Goal: Task Accomplishment & Management: Manage account settings

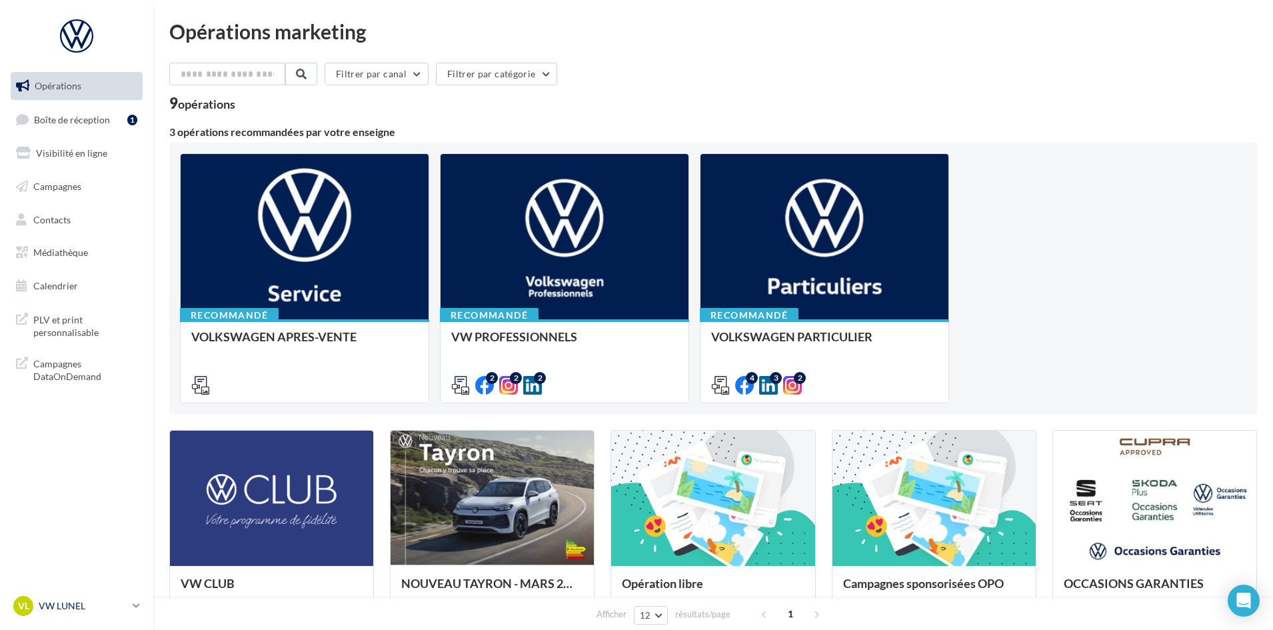
click at [139, 608] on icon at bounding box center [136, 605] width 7 height 11
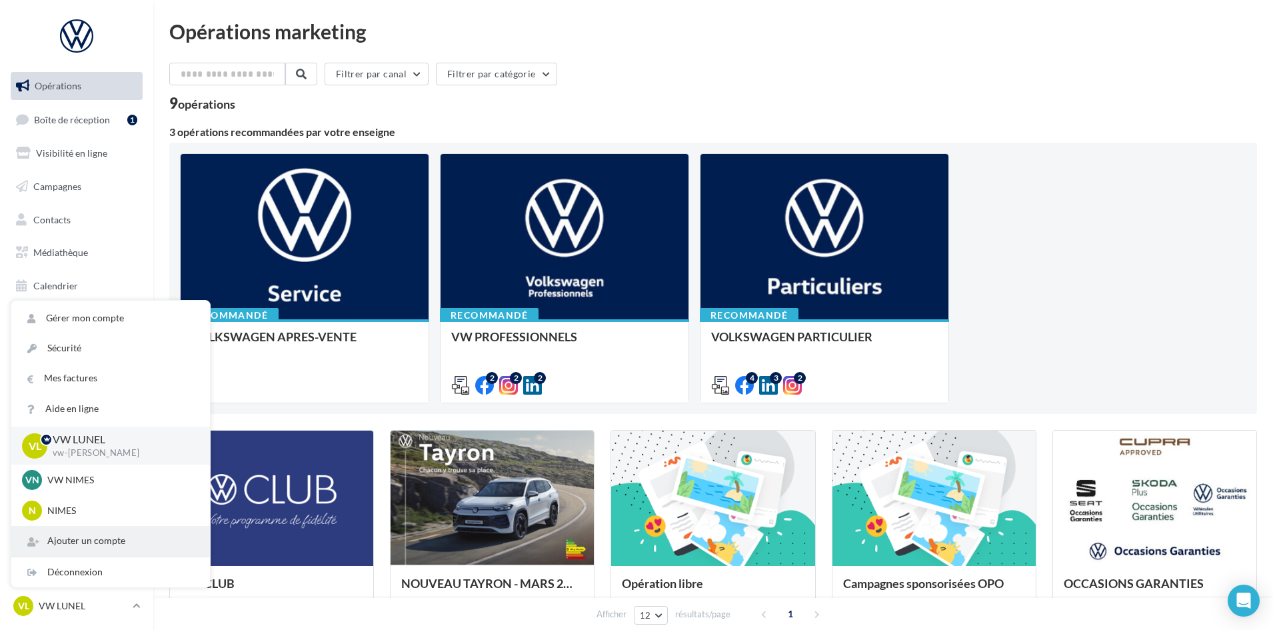
click at [125, 542] on div "Ajouter un compte" at bounding box center [110, 541] width 199 height 30
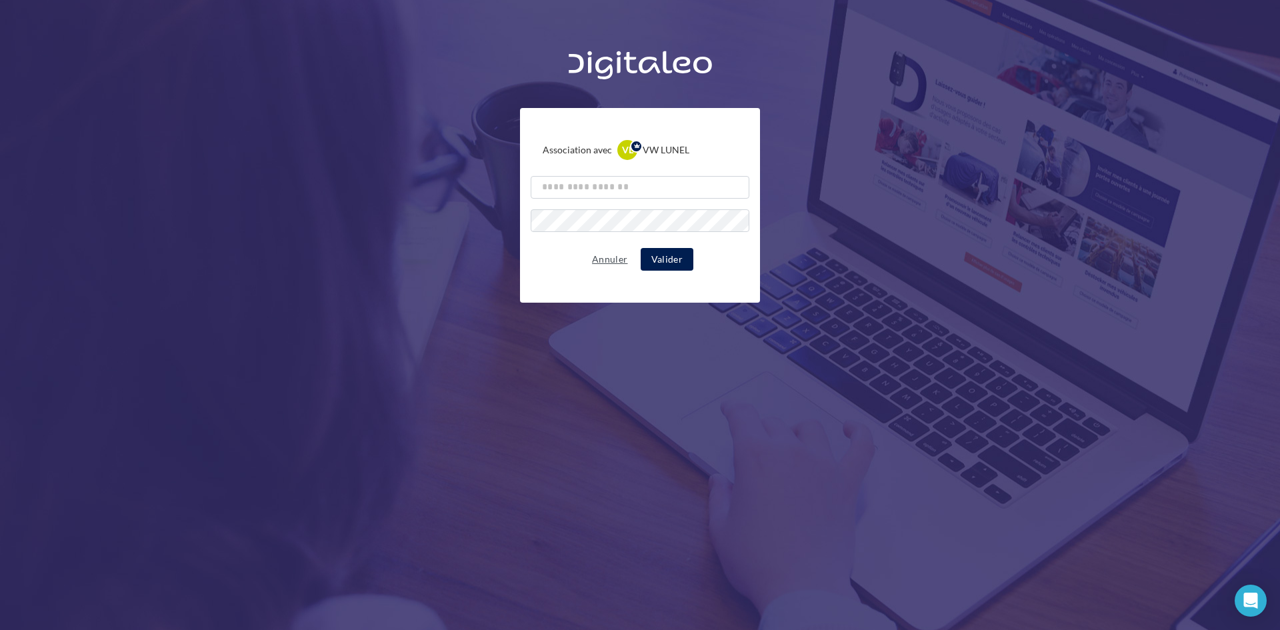
click at [598, 259] on button "Annuler" at bounding box center [610, 259] width 46 height 16
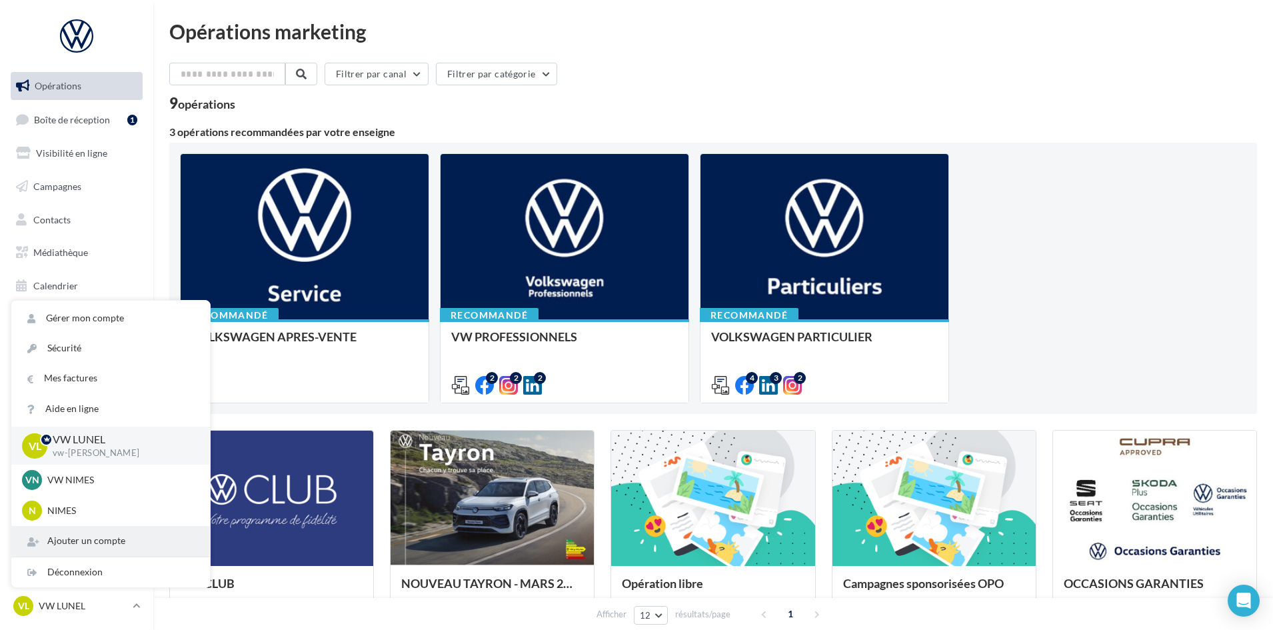
click at [108, 548] on div "Ajouter un compte" at bounding box center [110, 541] width 199 height 30
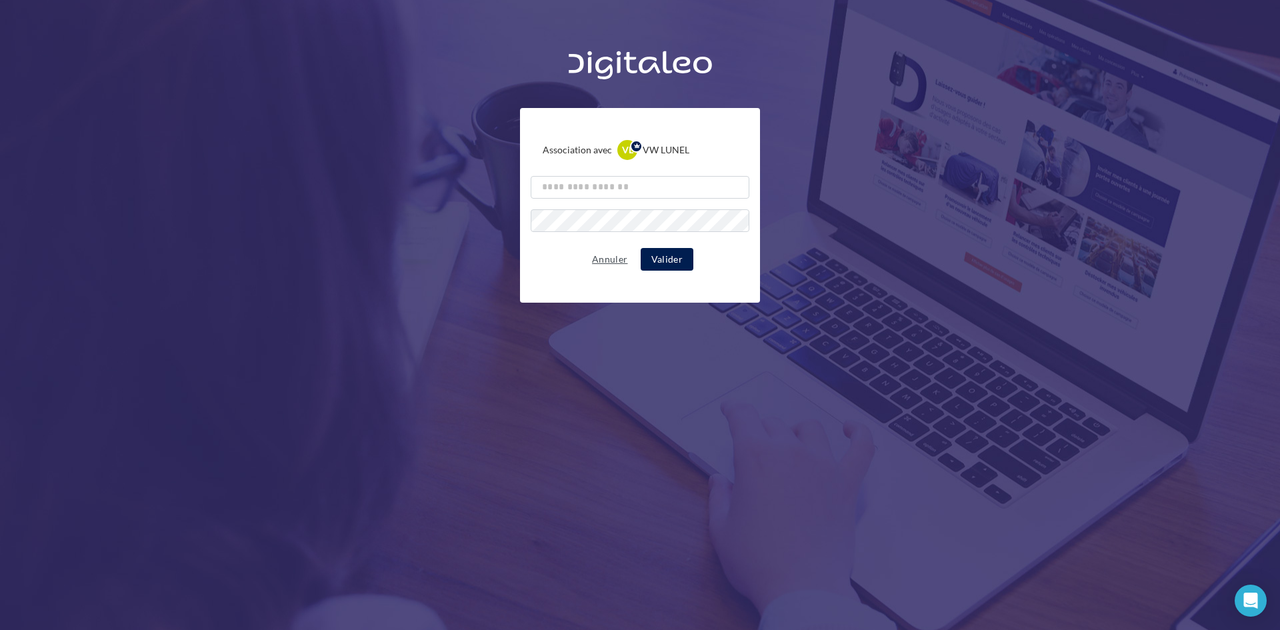
click at [603, 254] on button "Annuler" at bounding box center [610, 259] width 46 height 16
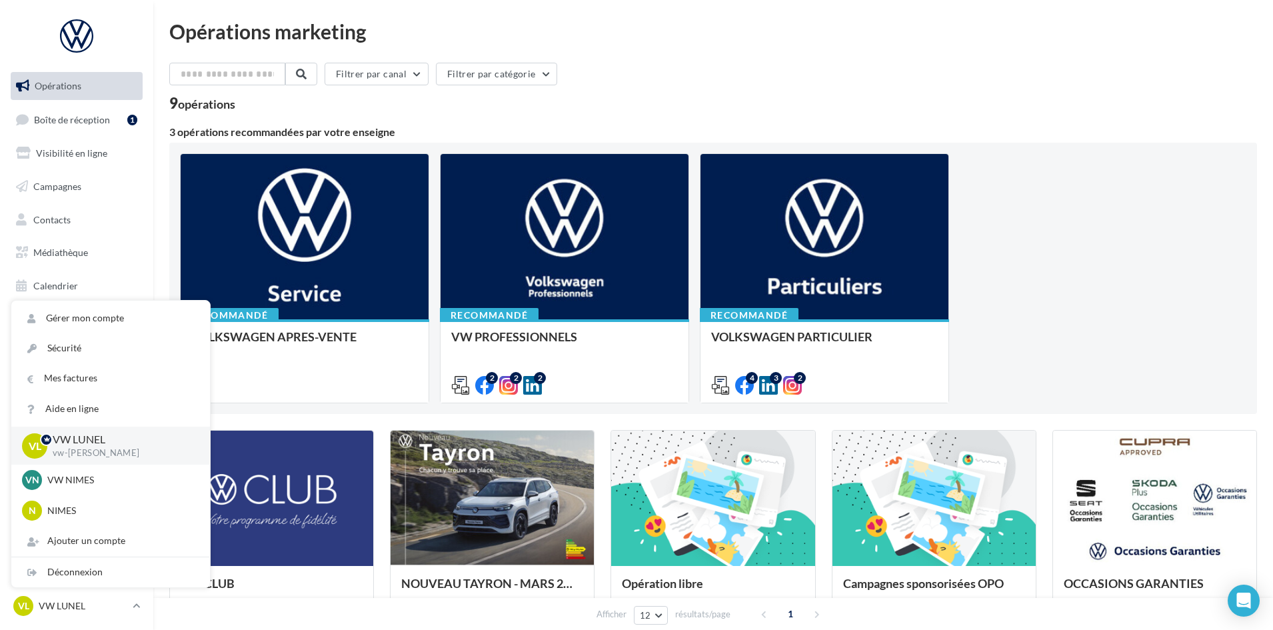
click at [1074, 195] on div "Recommandé VOLKSWAGEN APRES-VENTE Accéder à l'ensemble des fichiers utiles via …" at bounding box center [713, 278] width 1067 height 250
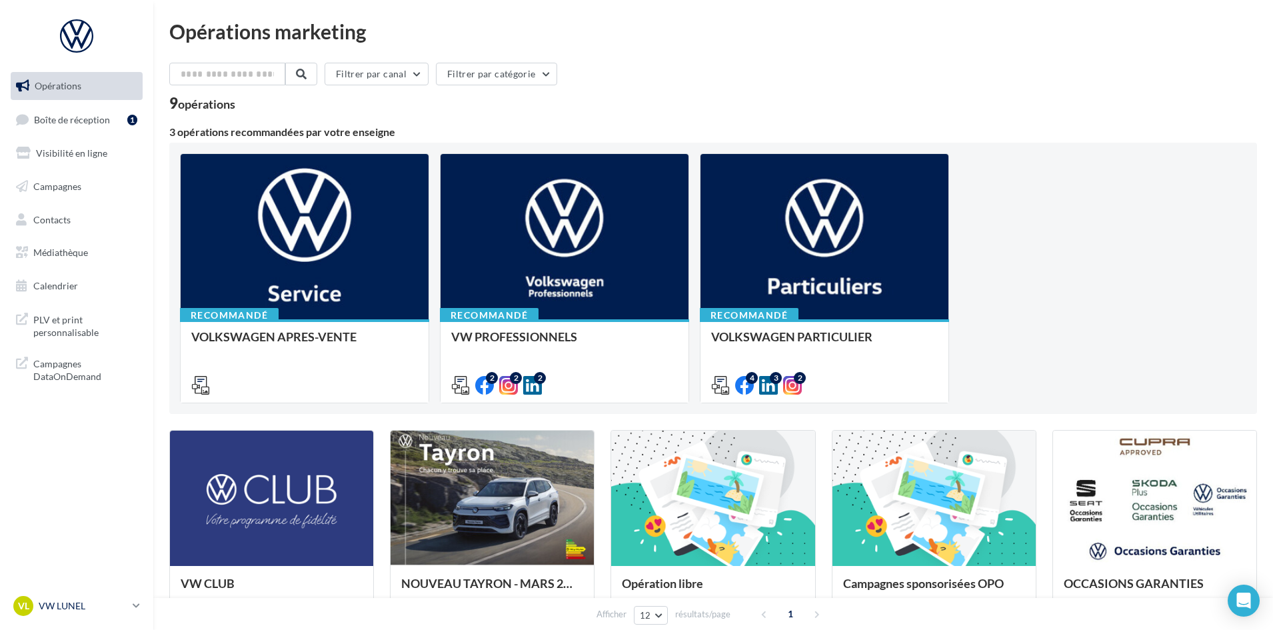
click at [102, 605] on p "VW LUNEL" at bounding box center [83, 605] width 89 height 13
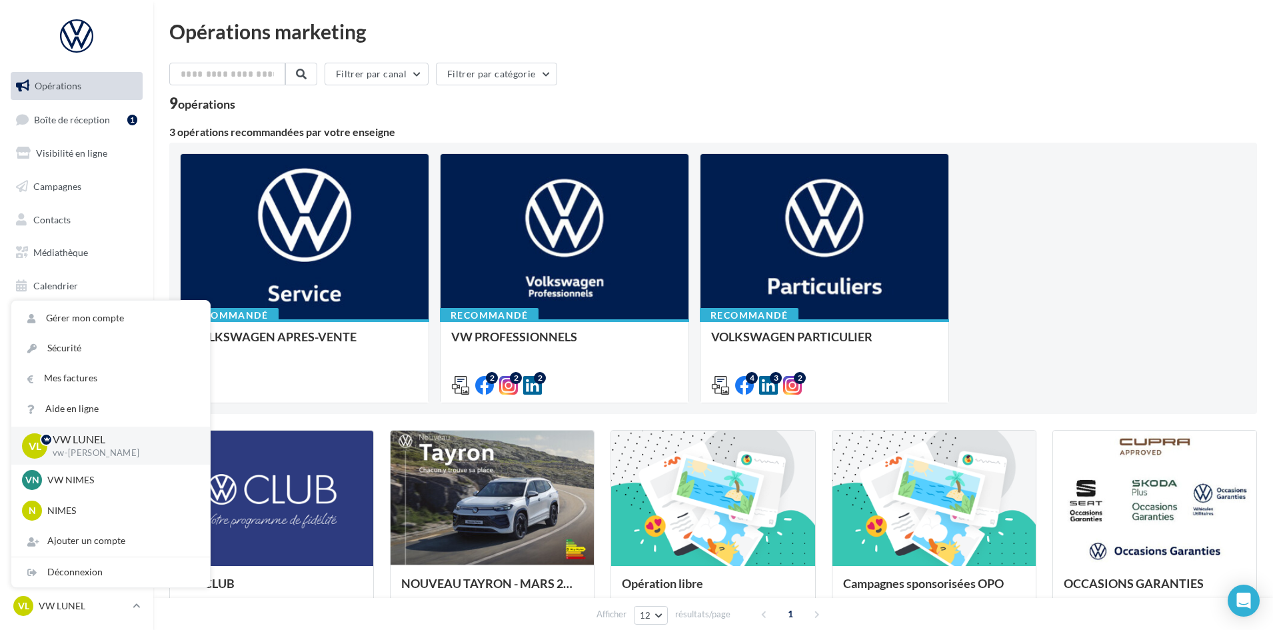
click at [1111, 228] on div "Recommandé VOLKSWAGEN APRES-VENTE Accéder à l'ensemble des fichiers utiles via …" at bounding box center [713, 278] width 1067 height 250
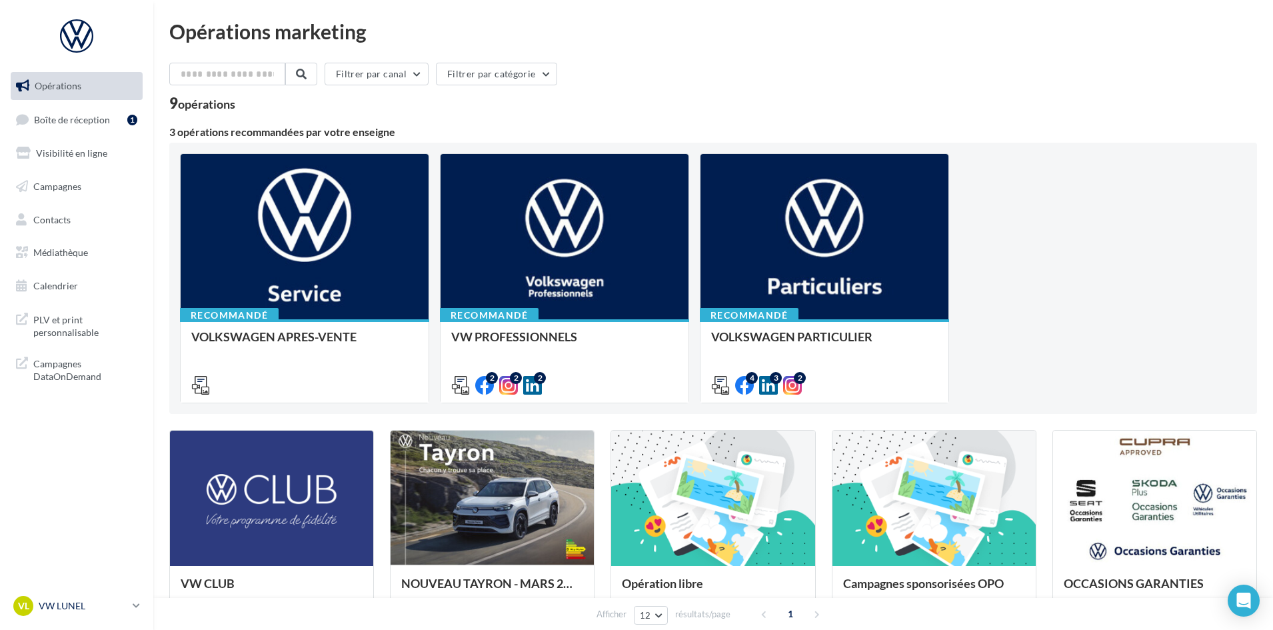
click at [136, 603] on icon at bounding box center [136, 605] width 7 height 11
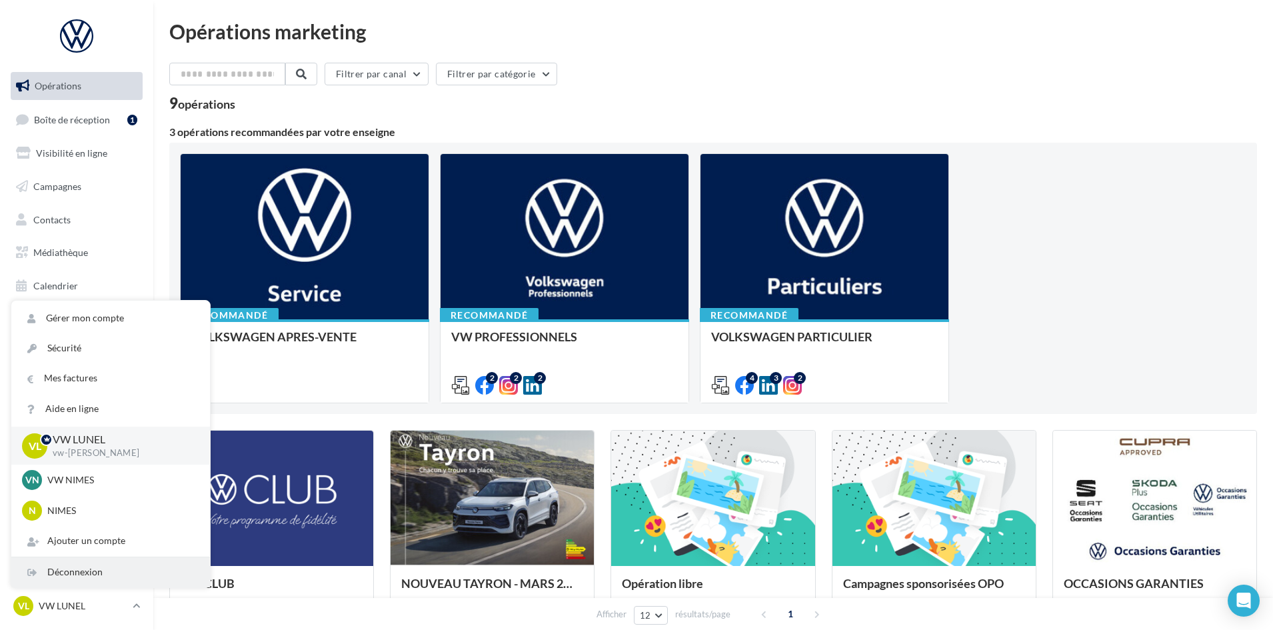
click at [76, 565] on div "Déconnexion" at bounding box center [110, 572] width 199 height 30
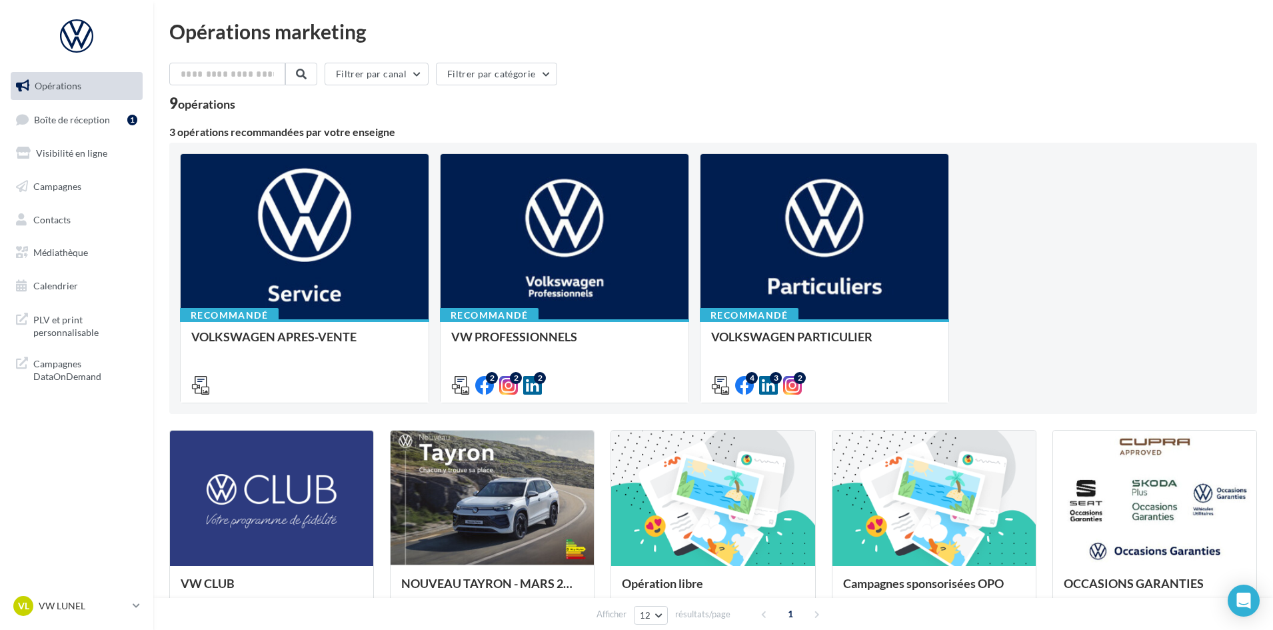
click at [968, 42] on div "Opérations marketing Filtrer par canal Filtrer par catégorie 9 opérations 3 opé…" at bounding box center [713, 474] width 1088 height 907
click at [53, 597] on div "VL VW LUNEL vw-lun-eli" at bounding box center [70, 606] width 114 height 20
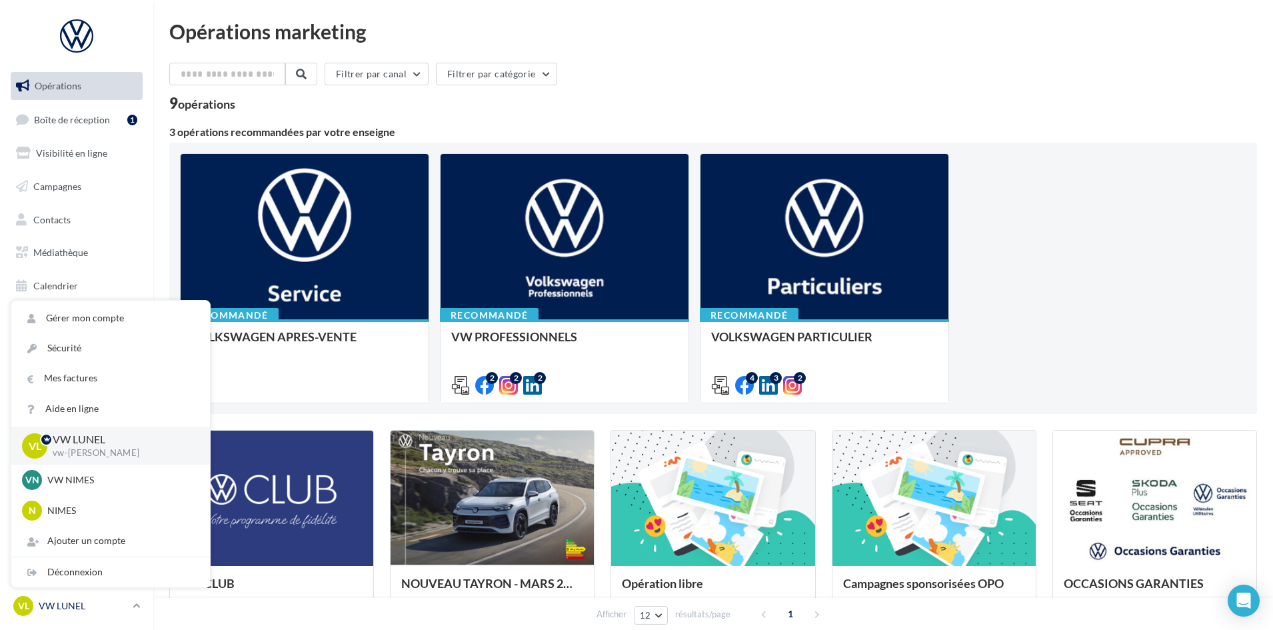
click at [55, 597] on div "VL VW LUNEL vw-lun-eli" at bounding box center [70, 606] width 114 height 20
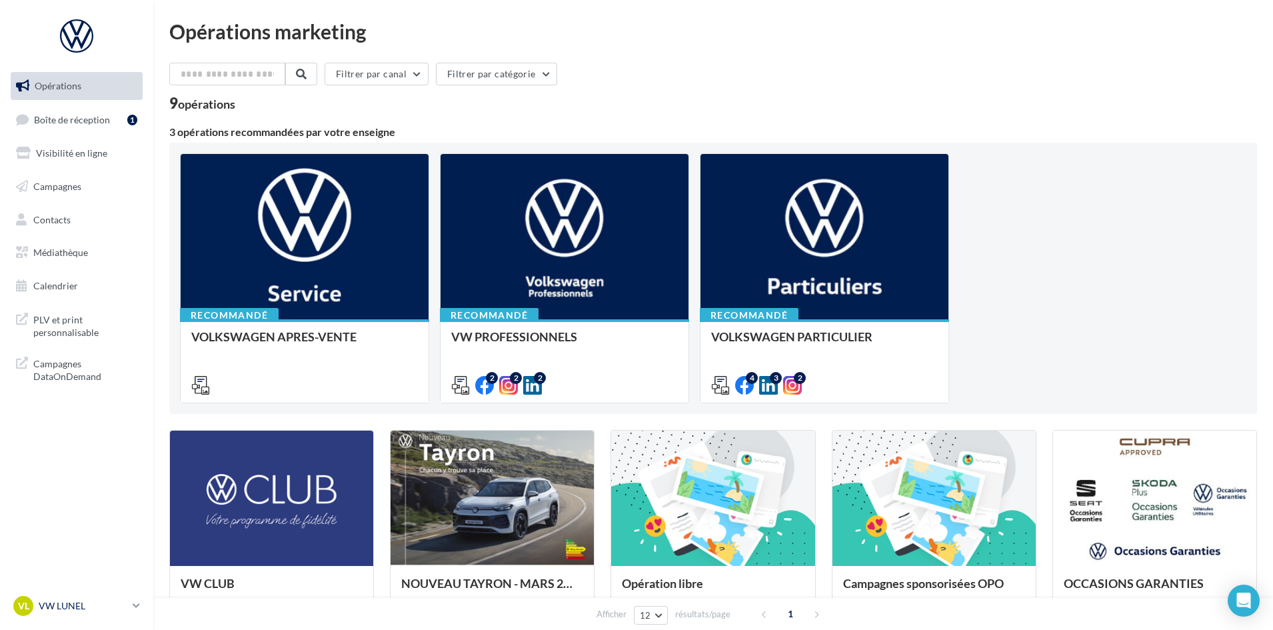
click at [73, 611] on p "VW LUNEL" at bounding box center [83, 605] width 89 height 13
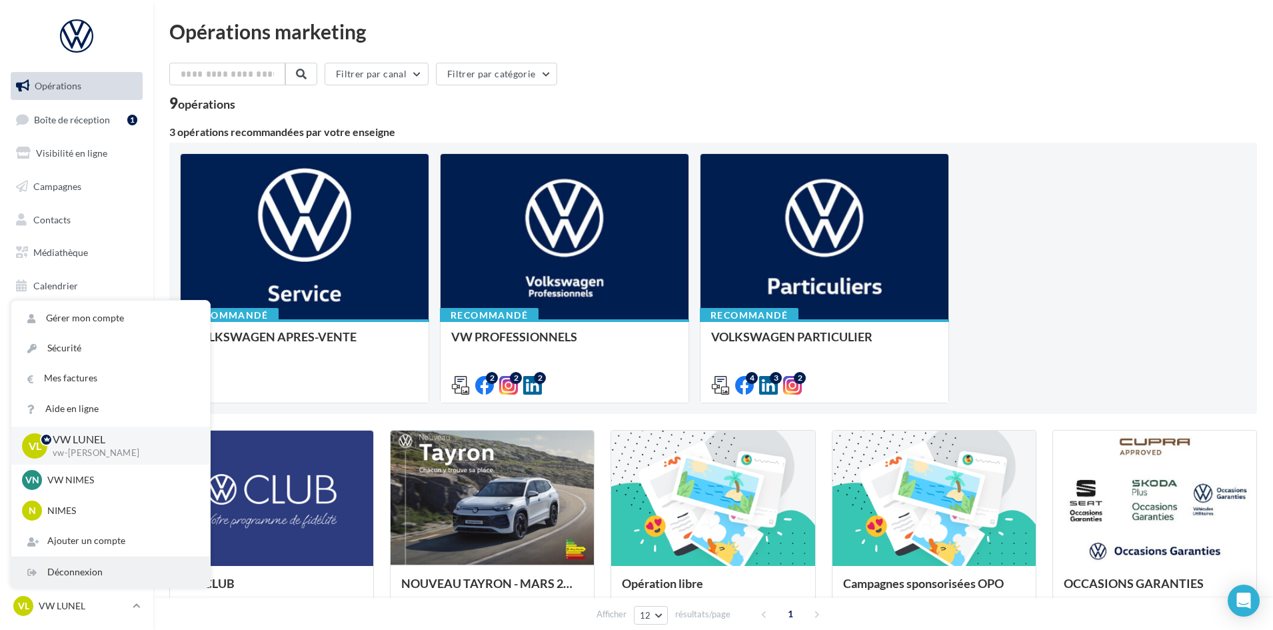
click at [89, 569] on div "Déconnexion" at bounding box center [110, 572] width 199 height 30
